Goal: Task Accomplishment & Management: Manage account settings

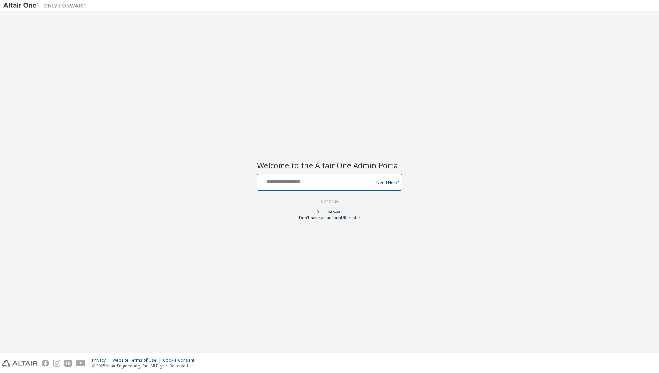
click at [280, 182] on input "text" at bounding box center [316, 181] width 113 height 10
type input "**********"
click at [331, 204] on button "Continue" at bounding box center [330, 201] width 32 height 10
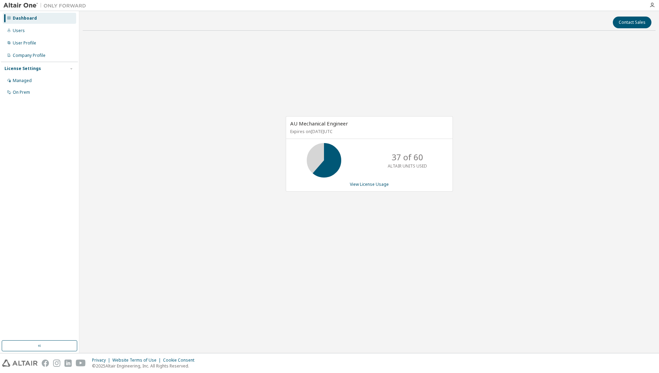
click at [370, 188] on div "AU Mechanical Engineer Expires on October 1, 2025 UTC 37 of 60 ALTAIR UNITS USE…" at bounding box center [369, 154] width 167 height 76
click at [370, 186] on link "View License Usage" at bounding box center [369, 184] width 39 height 6
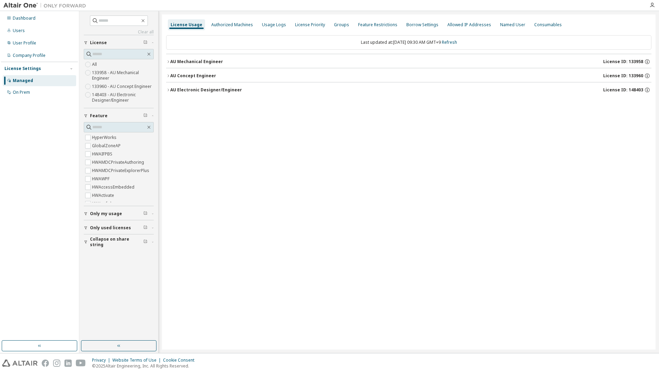
click at [200, 62] on div "AU Mechanical Engineer" at bounding box center [196, 62] width 53 height 6
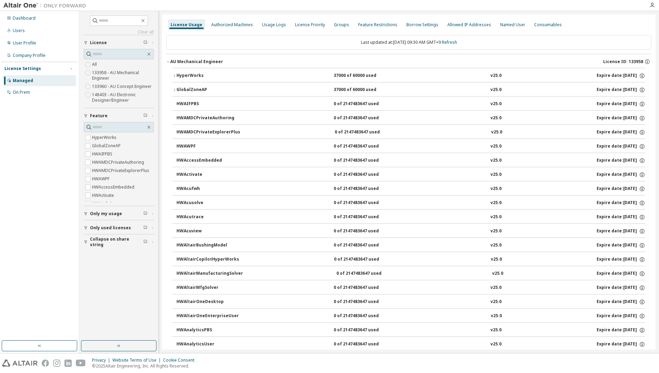
click at [192, 76] on div "HyperWorks" at bounding box center [208, 76] width 62 height 6
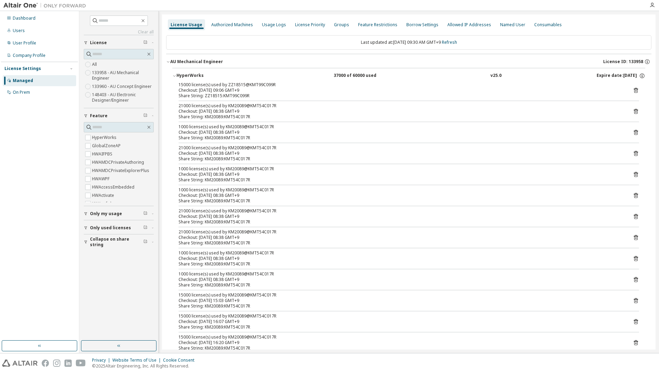
click at [190, 74] on div "HyperWorks" at bounding box center [208, 76] width 62 height 6
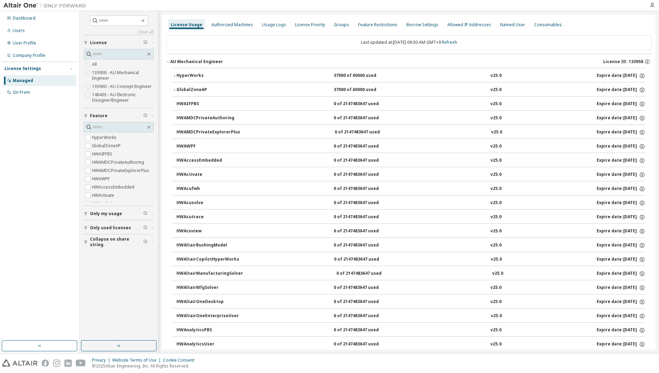
click at [193, 88] on div "GlobalZoneAP" at bounding box center [208, 90] width 62 height 6
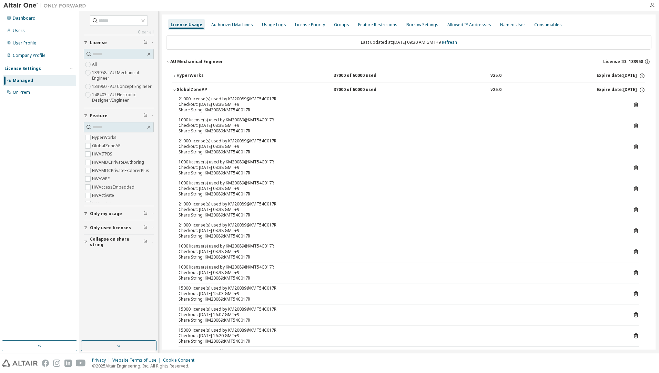
click at [192, 88] on div "GlobalZoneAP" at bounding box center [208, 90] width 62 height 6
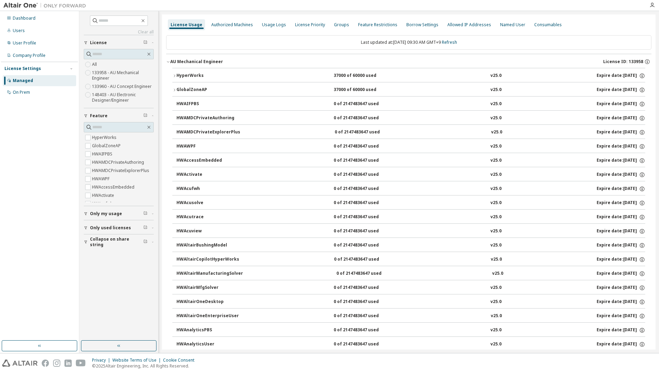
click at [190, 75] on div "HyperWorks" at bounding box center [208, 76] width 62 height 6
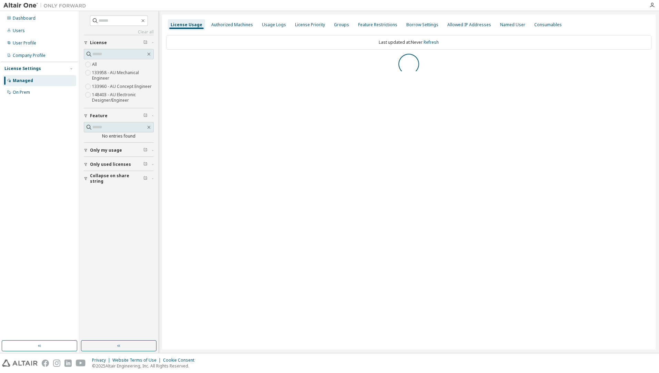
click at [146, 87] on label "133960 - AU Concept Engineer" at bounding box center [122, 86] width 61 height 8
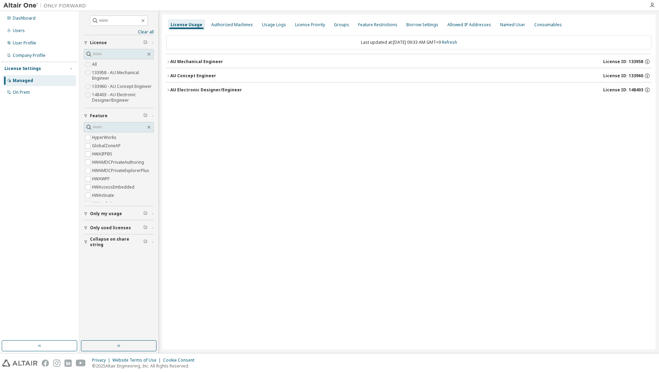
click at [210, 74] on div "AU Concept Engineer" at bounding box center [193, 76] width 46 height 6
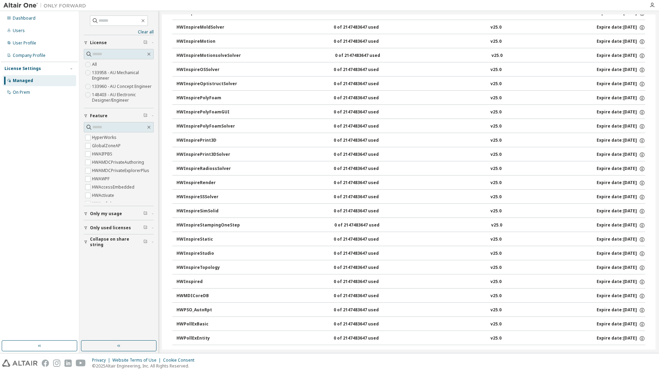
scroll to position [1017, 0]
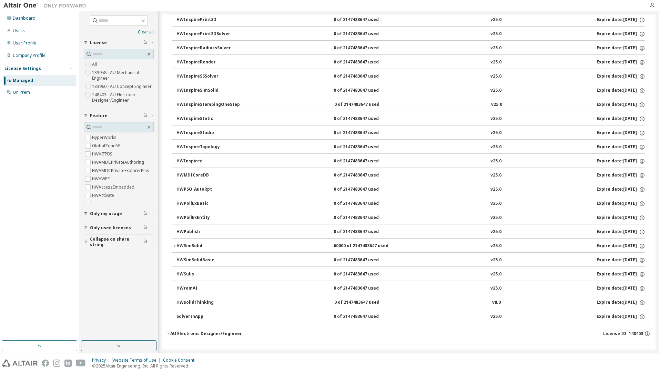
click at [178, 246] on div "HWSimSolid" at bounding box center [208, 246] width 62 height 6
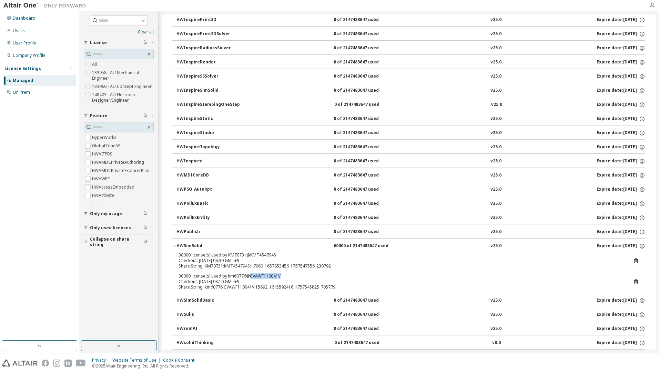
drag, startPoint x: 248, startPoint y: 276, endPoint x: 278, endPoint y: 273, distance: 30.5
click at [278, 273] on div "30000 license(s) used by KM70731@KMT454794S Checkout: [DATE] 08:39 GMT+9 Share …" at bounding box center [408, 272] width 473 height 40
copy div "CVAWF110041V"
